Goal: Transaction & Acquisition: Purchase product/service

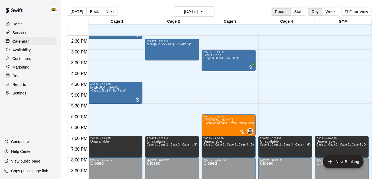
scroll to position [308, 0]
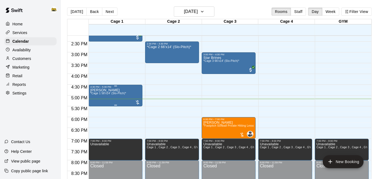
click at [122, 104] on div "[PERSON_NAME] *Cage 1 58'x14' (Slo-Pitch)*" at bounding box center [108, 177] width 36 height 179
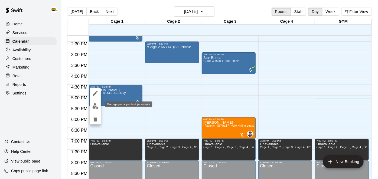
click at [93, 107] on img "edit" at bounding box center [95, 106] width 6 height 6
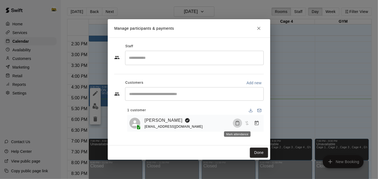
click at [238, 121] on rect "Mark attendance" at bounding box center [237, 121] width 2 height 1
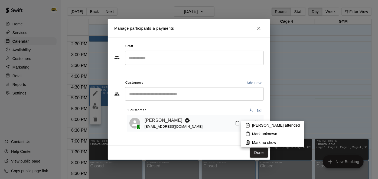
click at [247, 124] on rect at bounding box center [248, 124] width 2 height 1
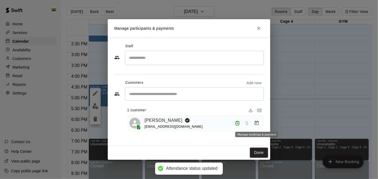
click at [257, 124] on icon "Manage bookings & payment" at bounding box center [256, 123] width 5 height 5
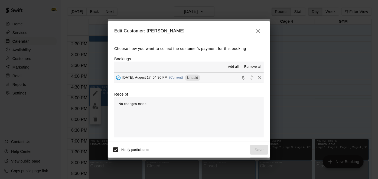
click at [236, 74] on button "[DATE], August 17: 04:30 PM (Current) Unpaid" at bounding box center [188, 78] width 149 height 10
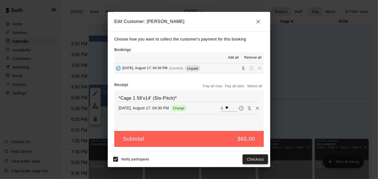
click at [246, 159] on button "Checkout" at bounding box center [254, 160] width 25 height 10
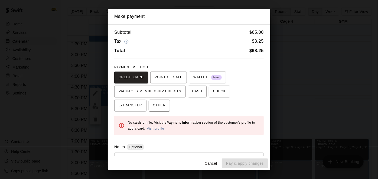
click at [153, 103] on span "OTHER" at bounding box center [159, 105] width 13 height 9
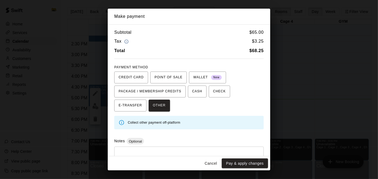
click at [211, 166] on button "Cancel" at bounding box center [210, 164] width 17 height 10
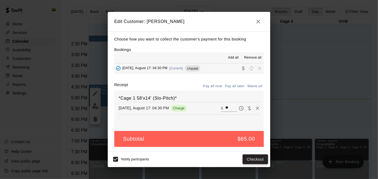
click at [254, 157] on button "Checkout" at bounding box center [254, 160] width 25 height 10
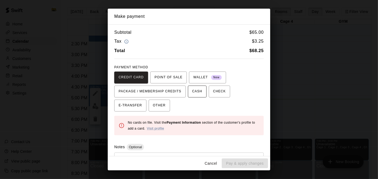
click at [188, 92] on button "CASH" at bounding box center [197, 92] width 19 height 12
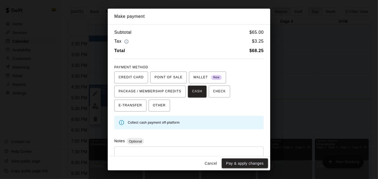
click at [255, 161] on button "Pay & apply changes" at bounding box center [245, 164] width 46 height 10
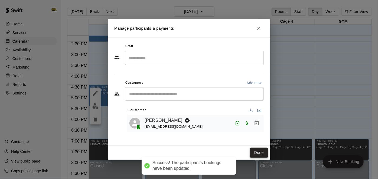
click at [259, 155] on button "Done" at bounding box center [259, 153] width 18 height 10
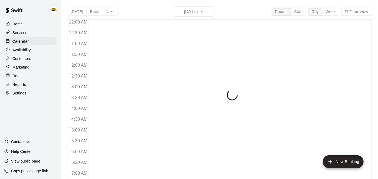
scroll to position [353, 0]
